Goal: Transaction & Acquisition: Purchase product/service

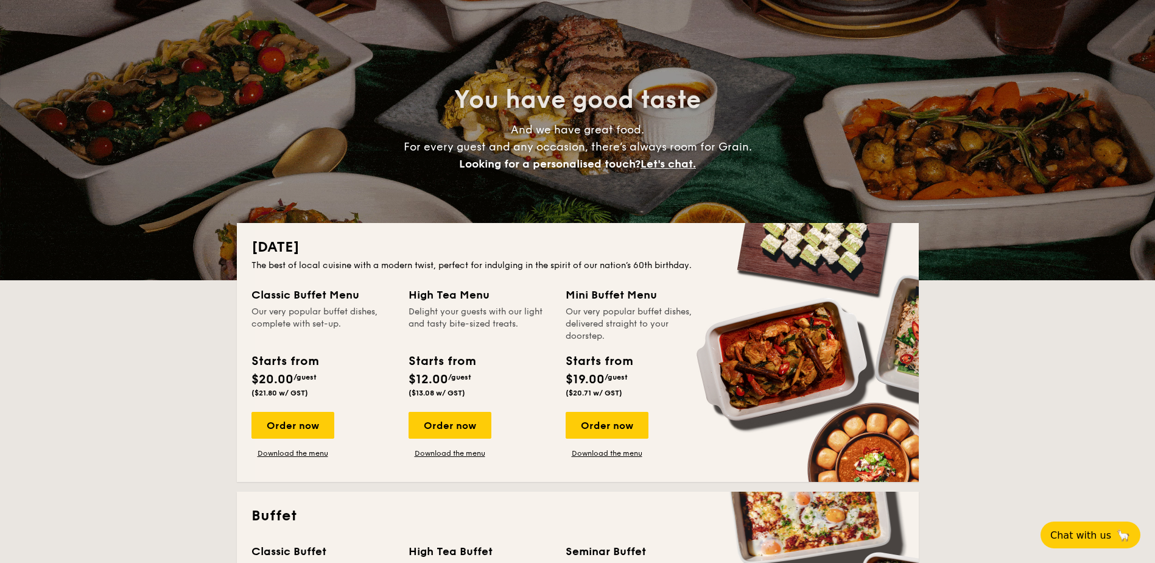
scroll to position [122, 0]
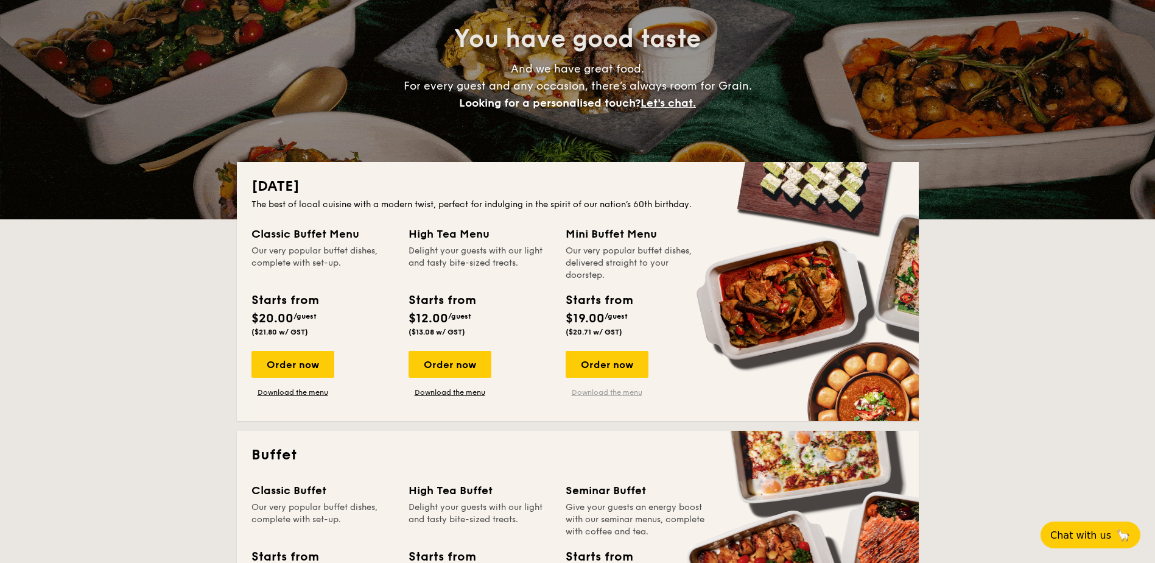
drag, startPoint x: 618, startPoint y: 365, endPoint x: 622, endPoint y: 394, distance: 29.0
click at [622, 394] on link "Download the menu" at bounding box center [607, 392] width 83 height 10
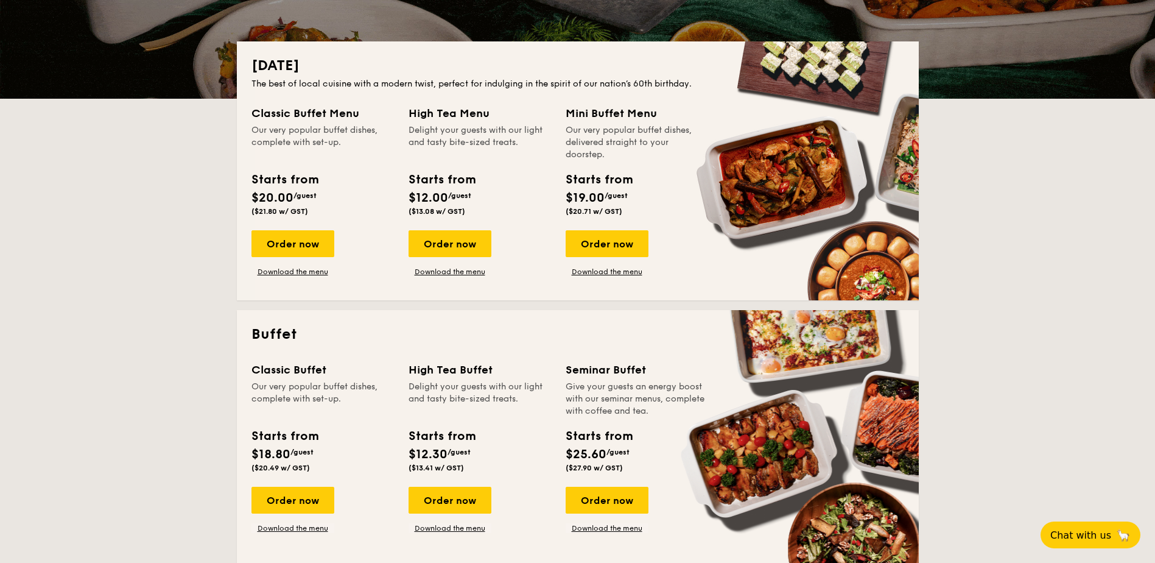
scroll to position [244, 0]
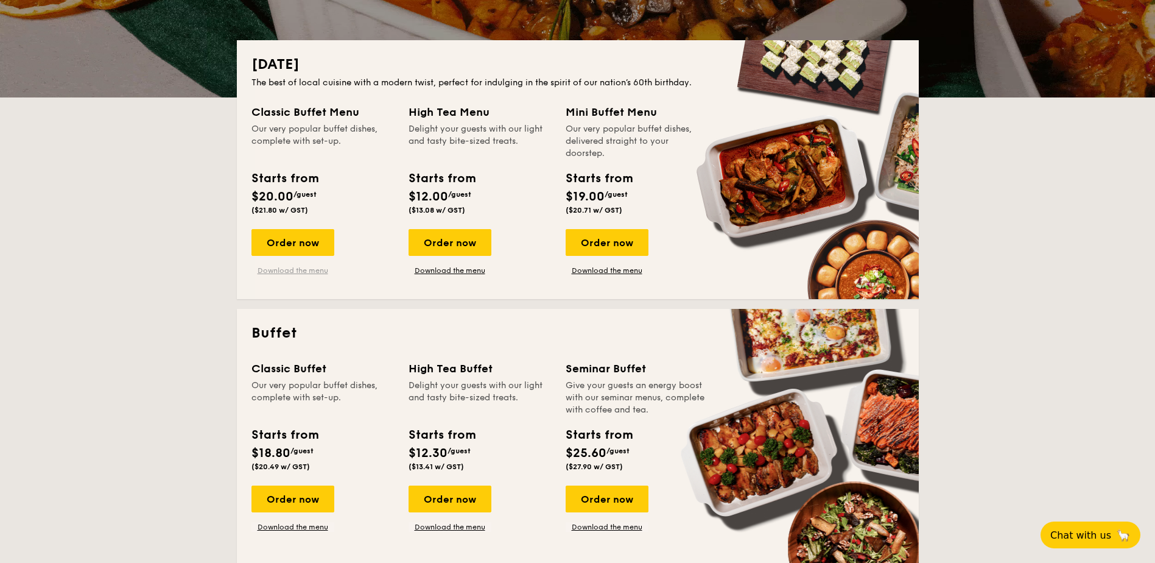
click at [309, 270] on link "Download the menu" at bounding box center [293, 271] width 83 height 10
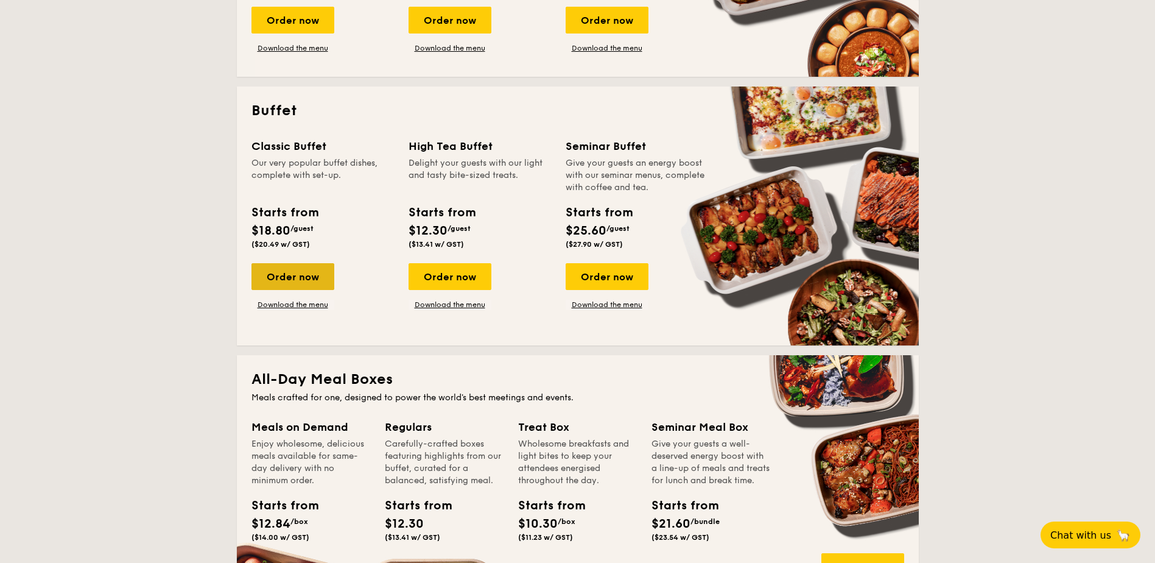
scroll to position [487, 0]
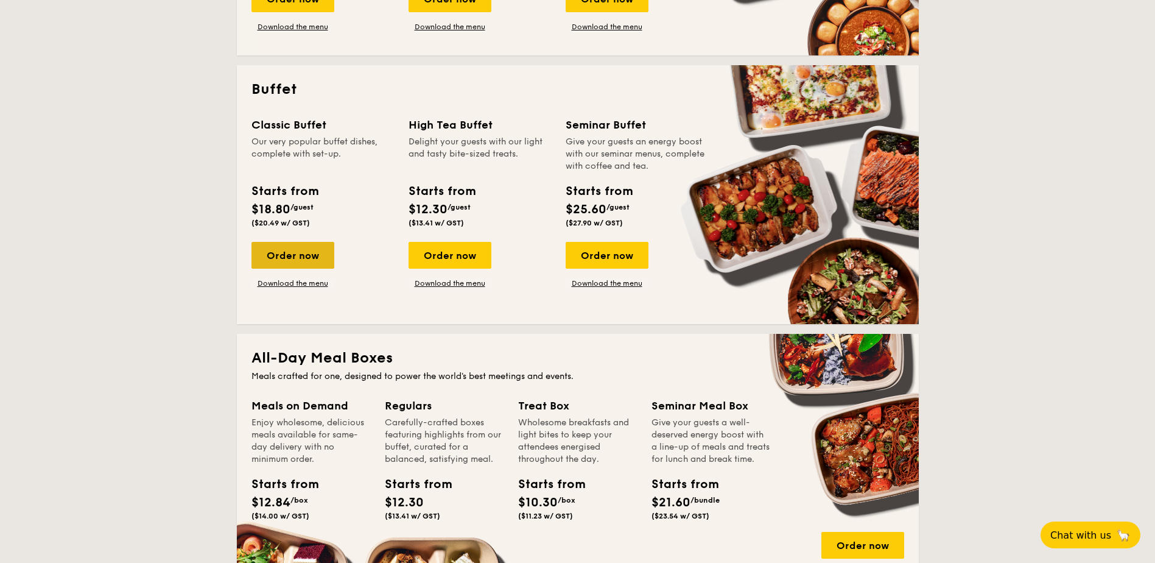
click at [302, 252] on div "Order now" at bounding box center [293, 255] width 83 height 27
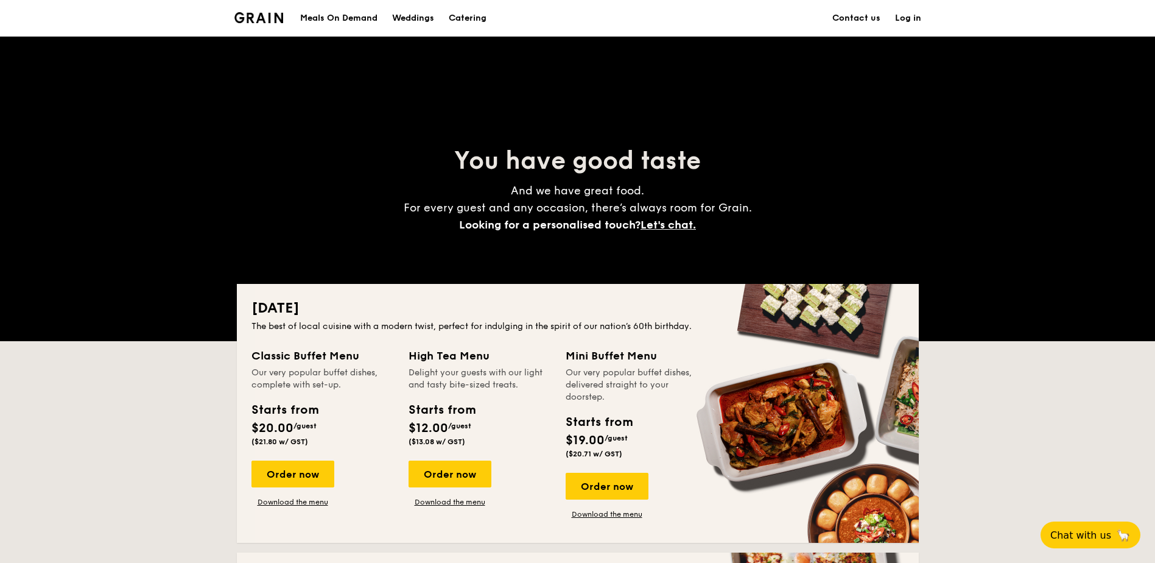
scroll to position [1819, 0]
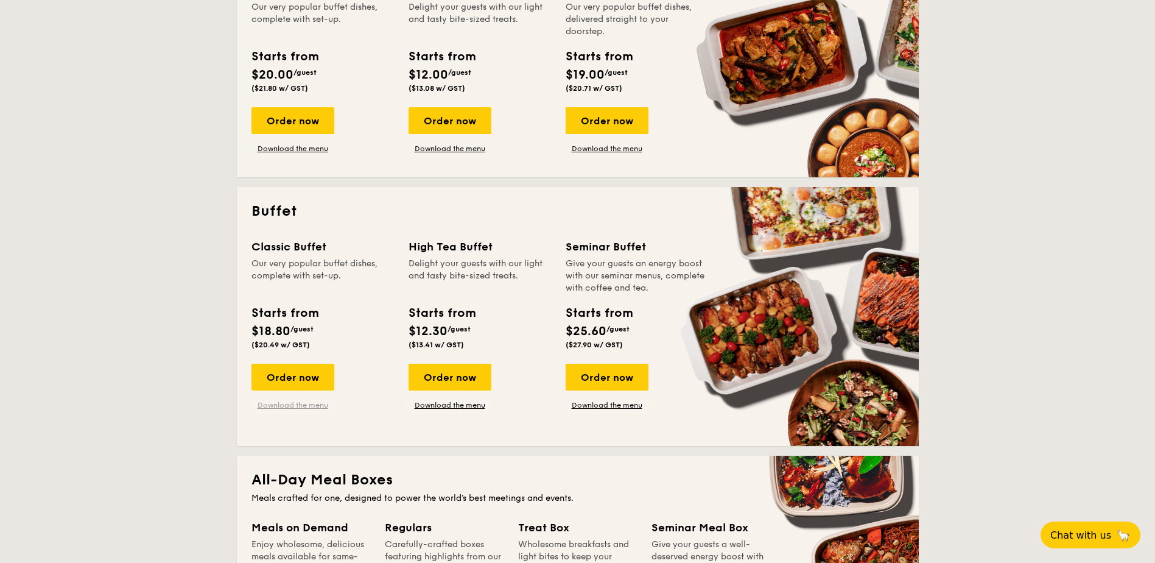
click at [300, 407] on link "Download the menu" at bounding box center [293, 405] width 83 height 10
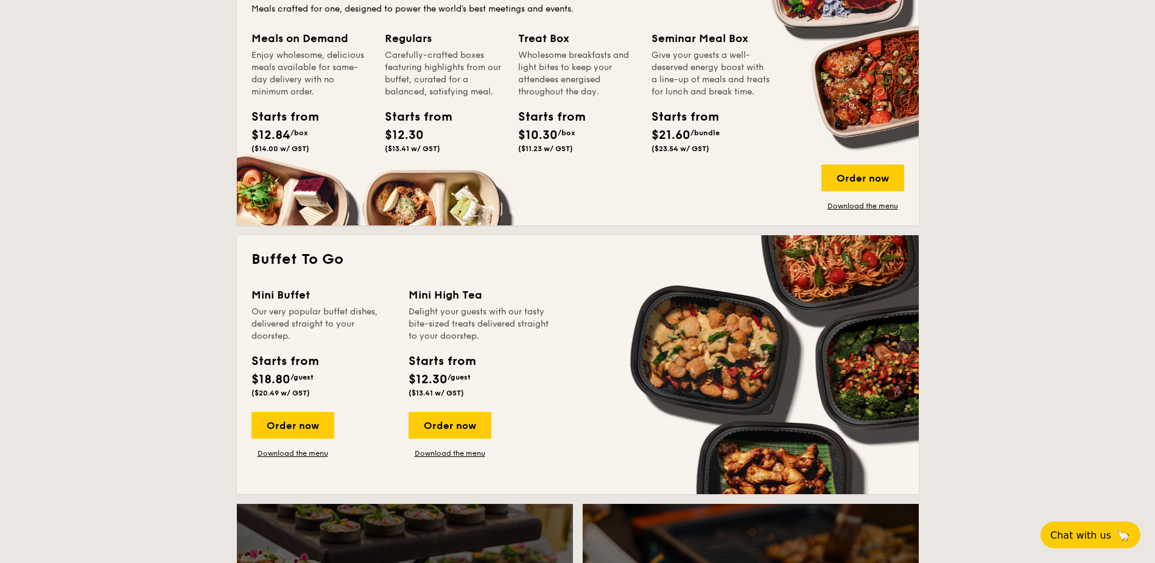
scroll to position [914, 0]
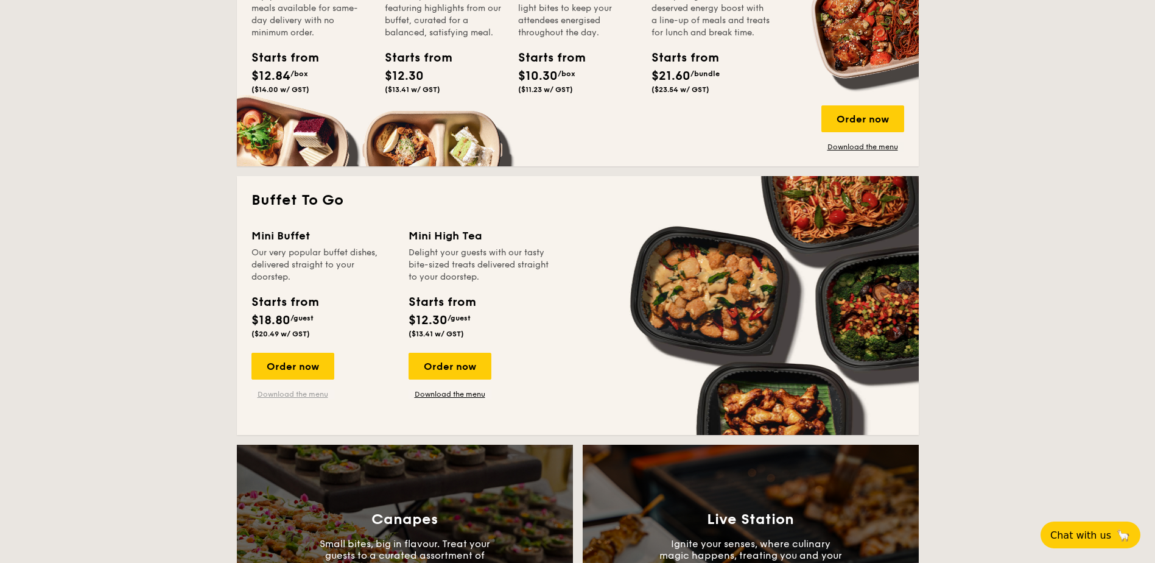
click at [311, 393] on link "Download the menu" at bounding box center [293, 394] width 83 height 10
